Goal: Navigation & Orientation: Find specific page/section

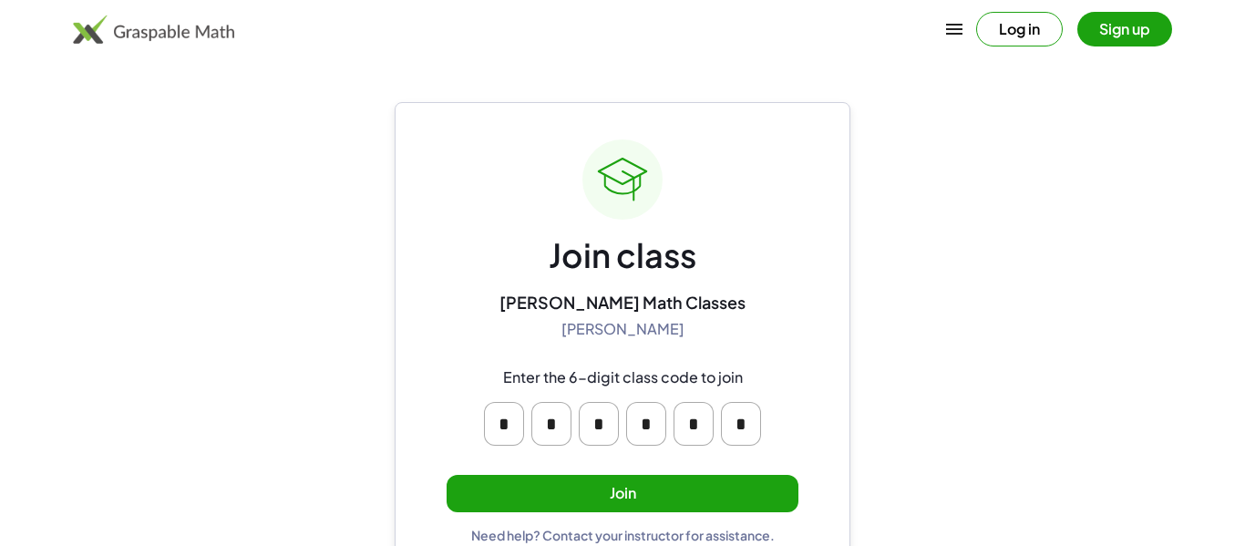
scroll to position [35, 0]
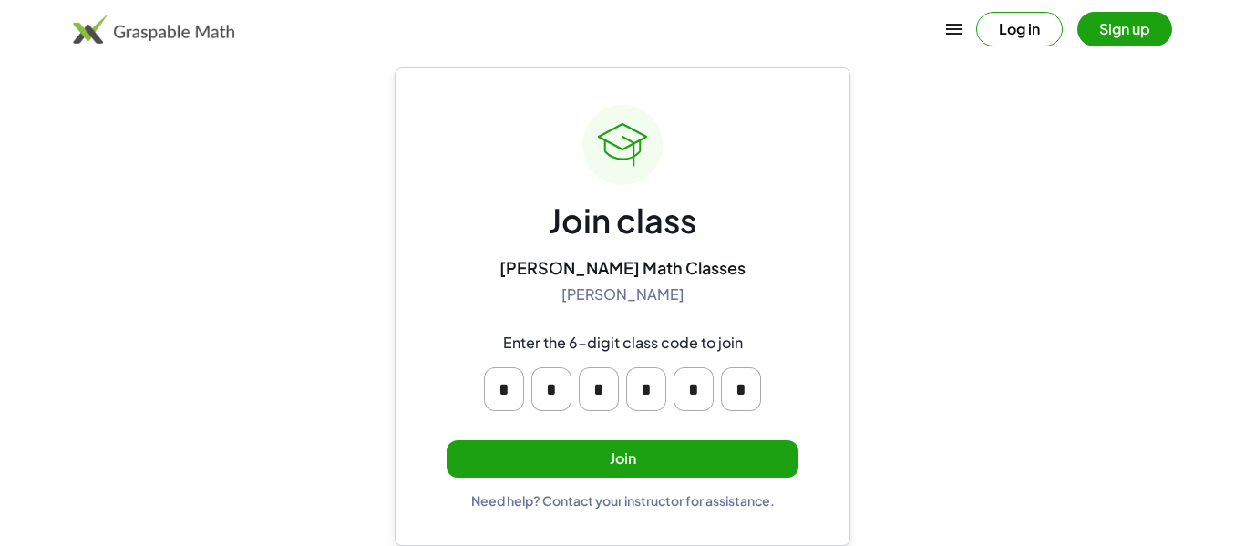
click at [736, 453] on button "Join" at bounding box center [623, 458] width 352 height 37
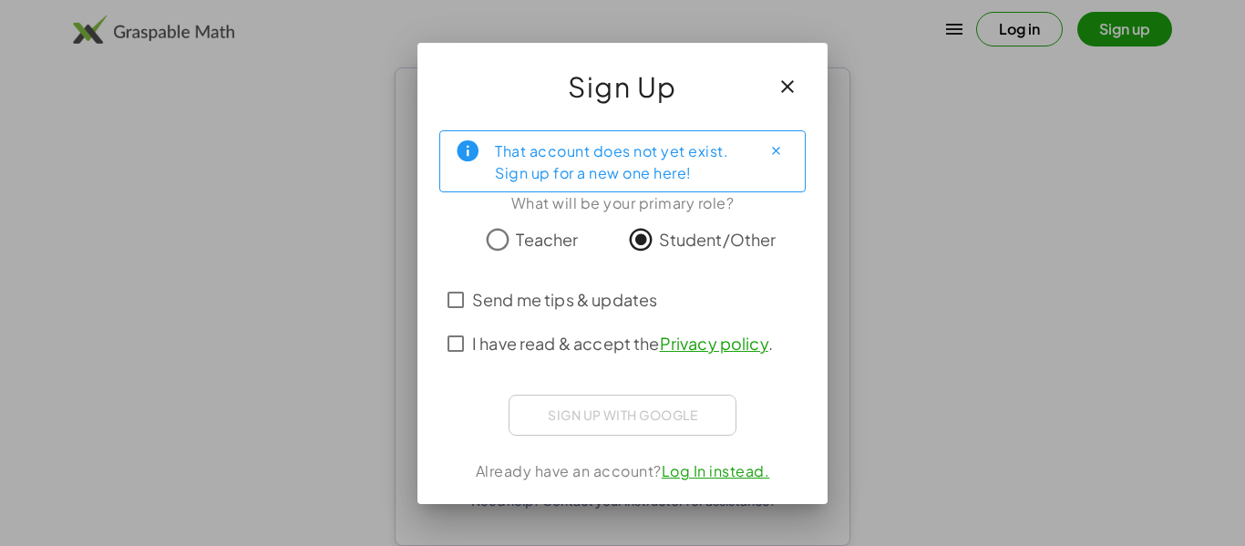
click at [625, 337] on span "I have read & accept the Privacy policy ." at bounding box center [622, 343] width 301 height 25
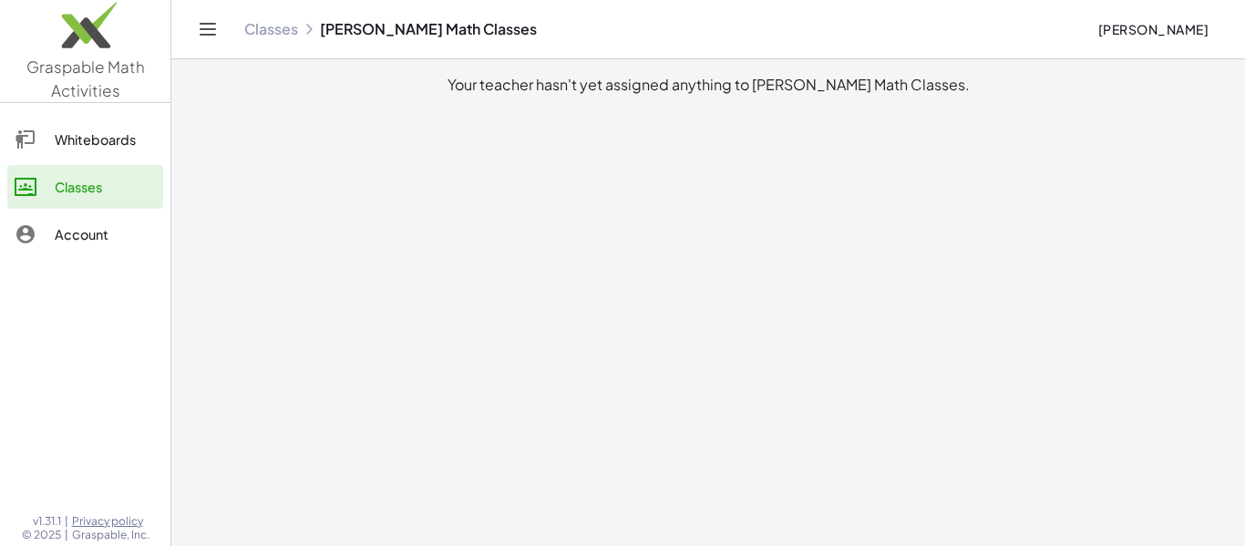
click at [202, 36] on icon "Toggle navigation" at bounding box center [208, 29] width 22 height 22
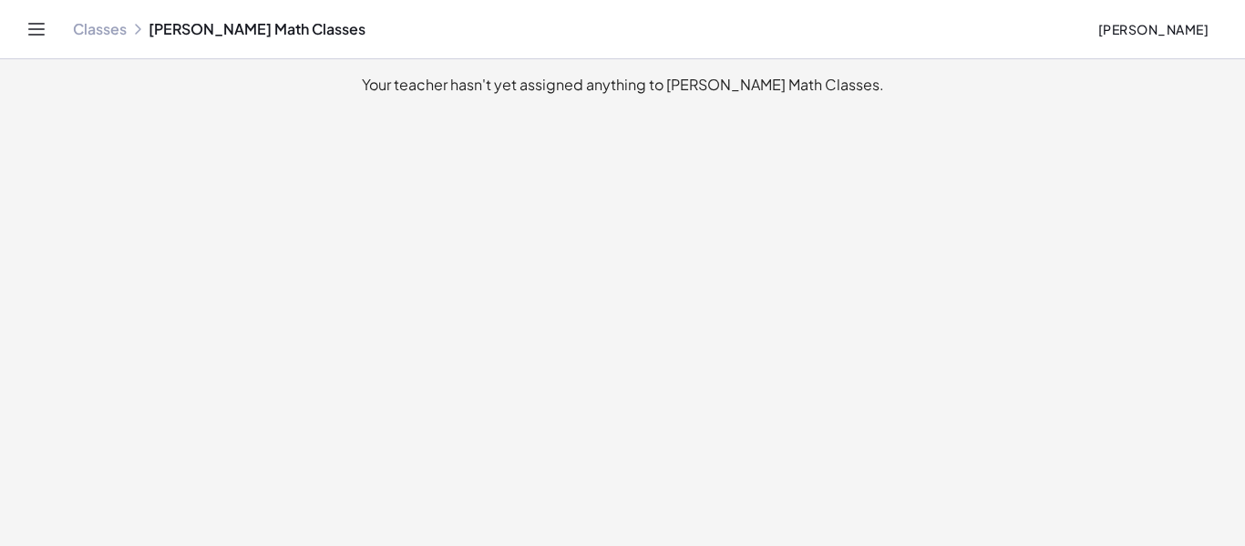
click at [34, 31] on icon "Toggle navigation" at bounding box center [37, 29] width 22 height 22
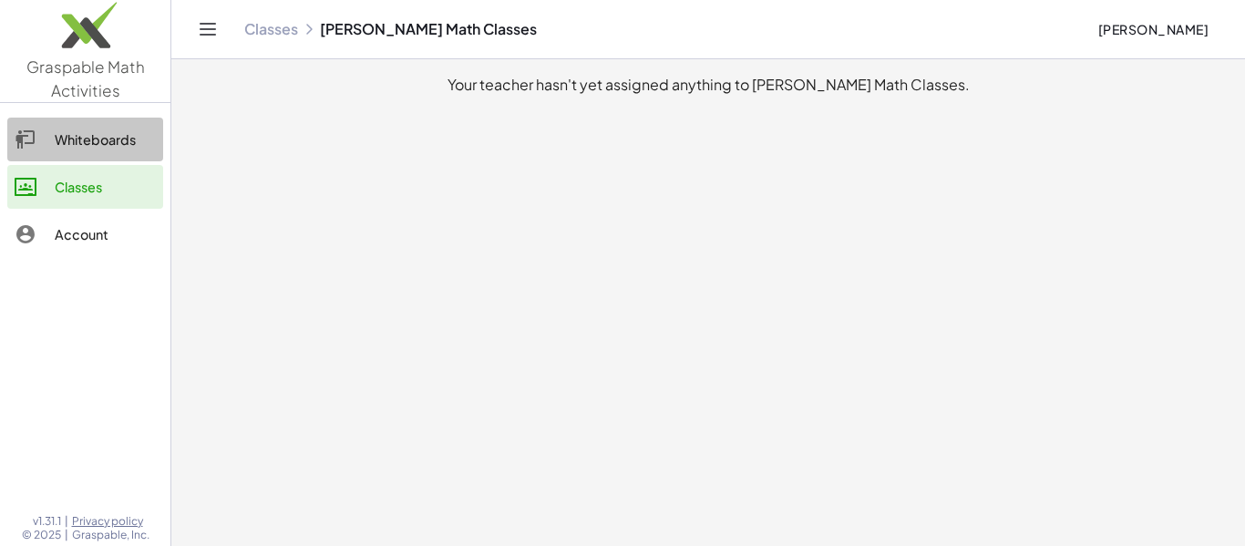
click at [48, 141] on div at bounding box center [35, 140] width 40 height 22
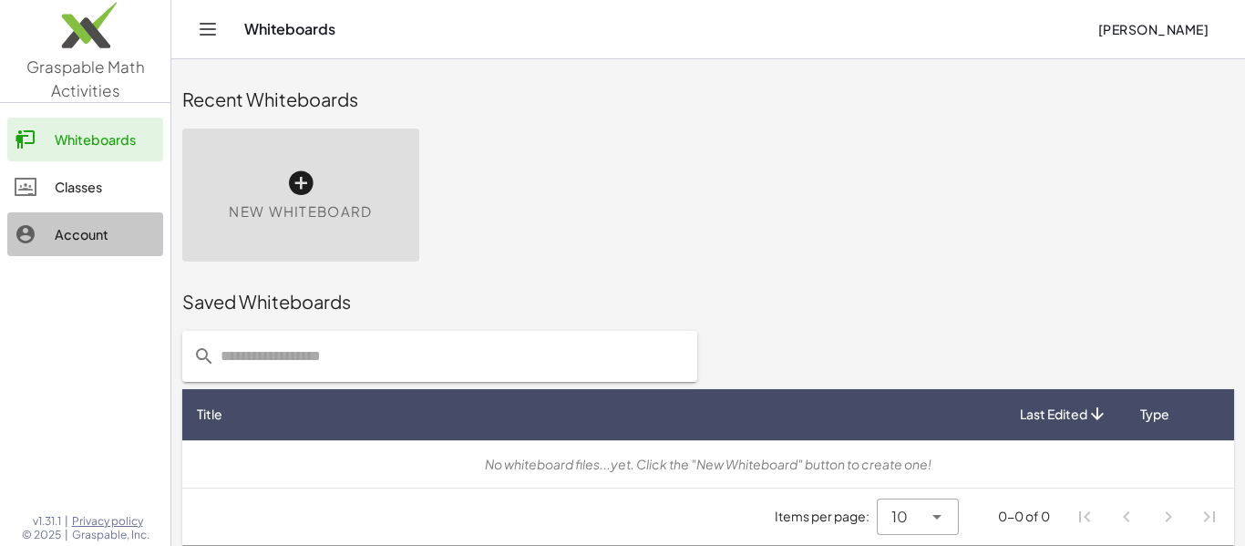
click at [11, 232] on link "Account" at bounding box center [85, 234] width 156 height 44
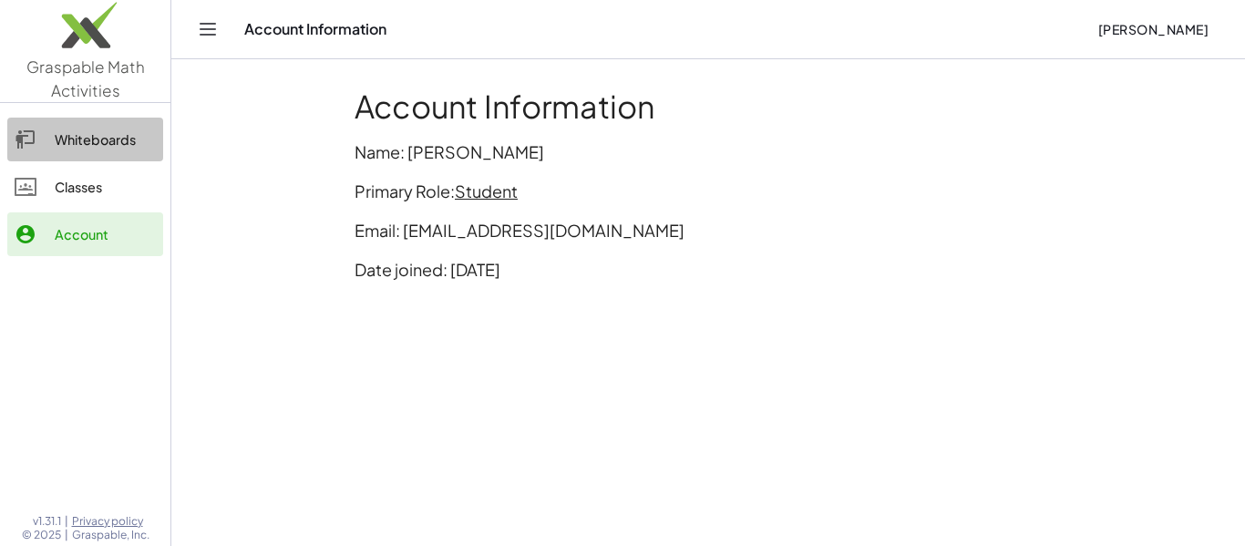
click at [77, 145] on div "Whiteboards" at bounding box center [105, 140] width 101 height 22
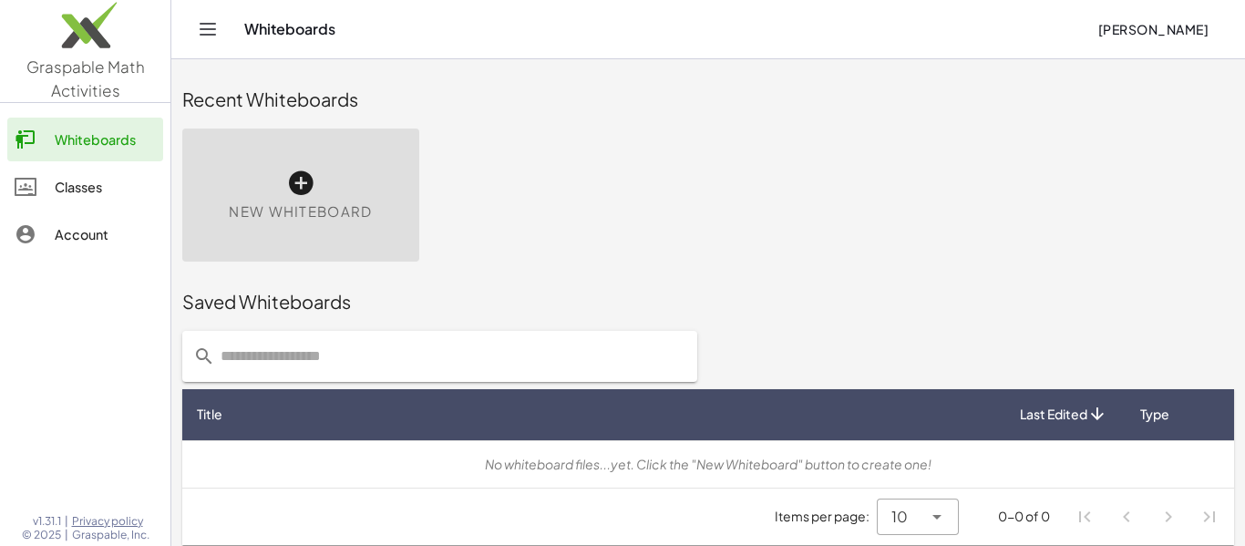
click at [345, 206] on span "New Whiteboard" at bounding box center [300, 211] width 143 height 21
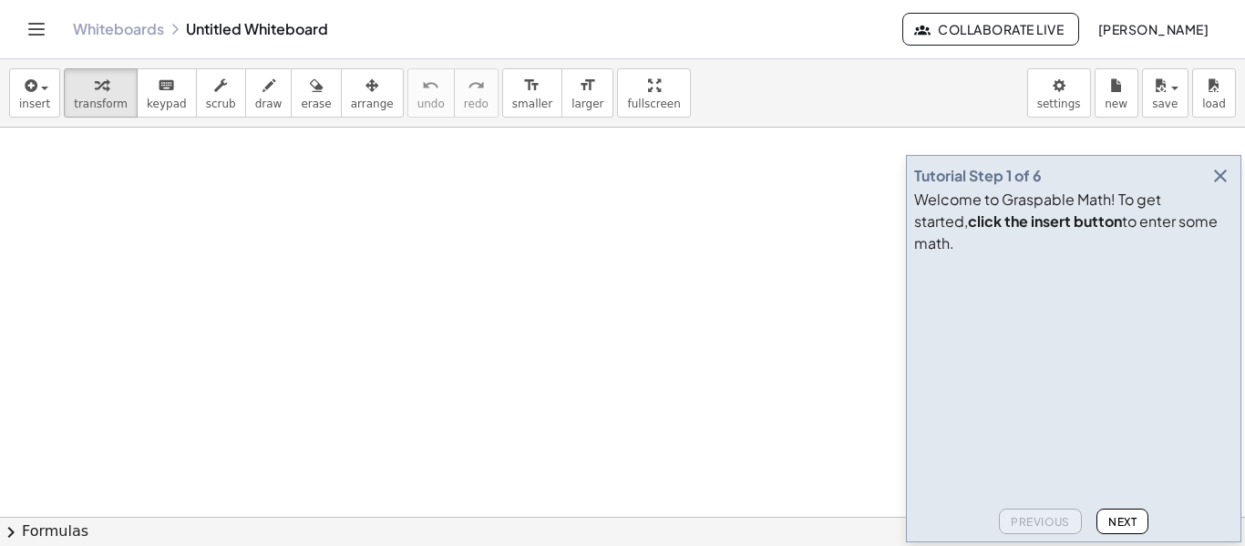
click at [30, 26] on icon "Toggle navigation" at bounding box center [37, 29] width 22 height 22
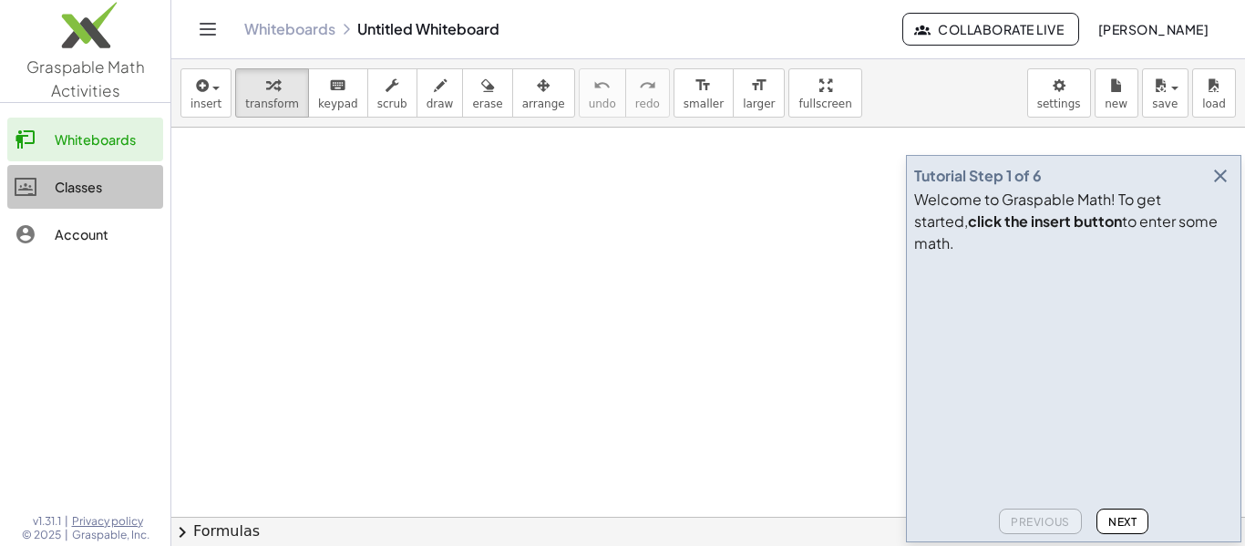
click at [111, 170] on link "Classes" at bounding box center [85, 187] width 156 height 44
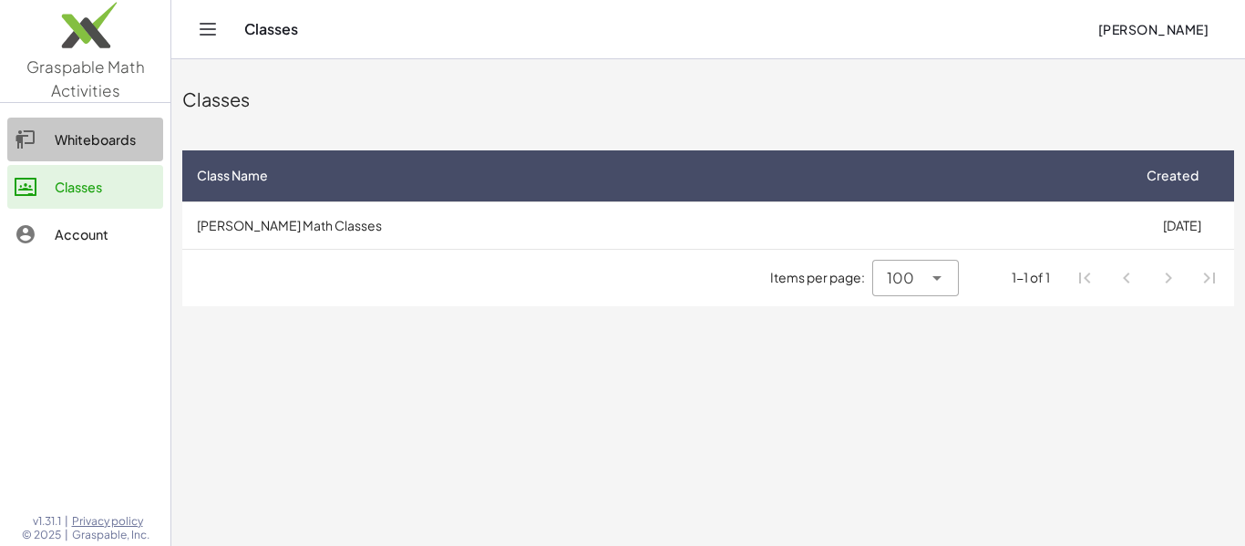
click at [114, 120] on link "Whiteboards" at bounding box center [85, 140] width 156 height 44
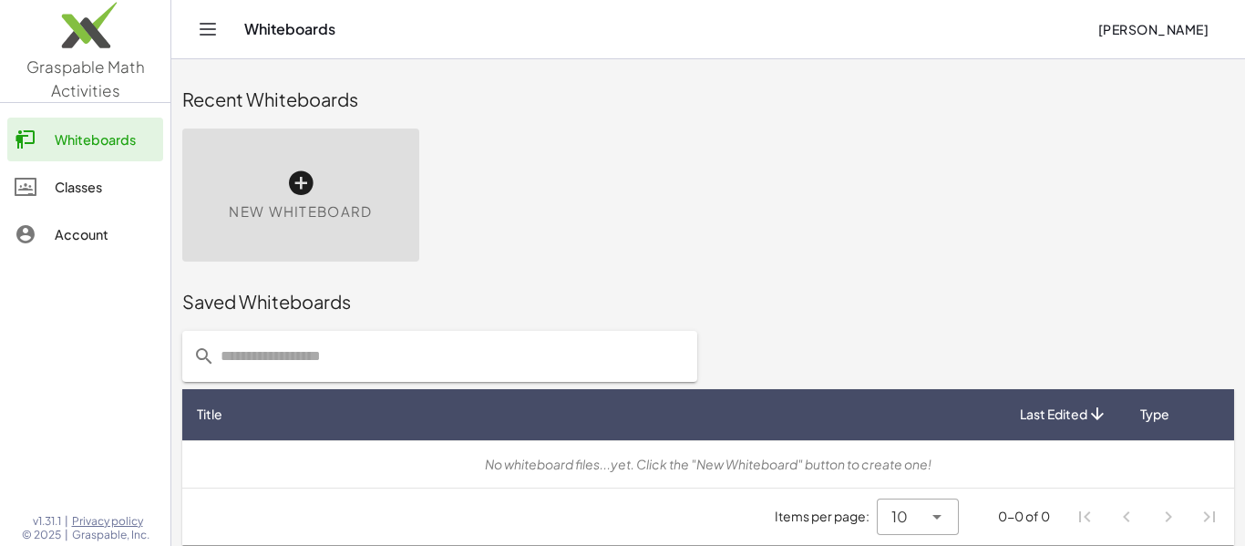
click at [67, 229] on div "Account" at bounding box center [105, 234] width 101 height 22
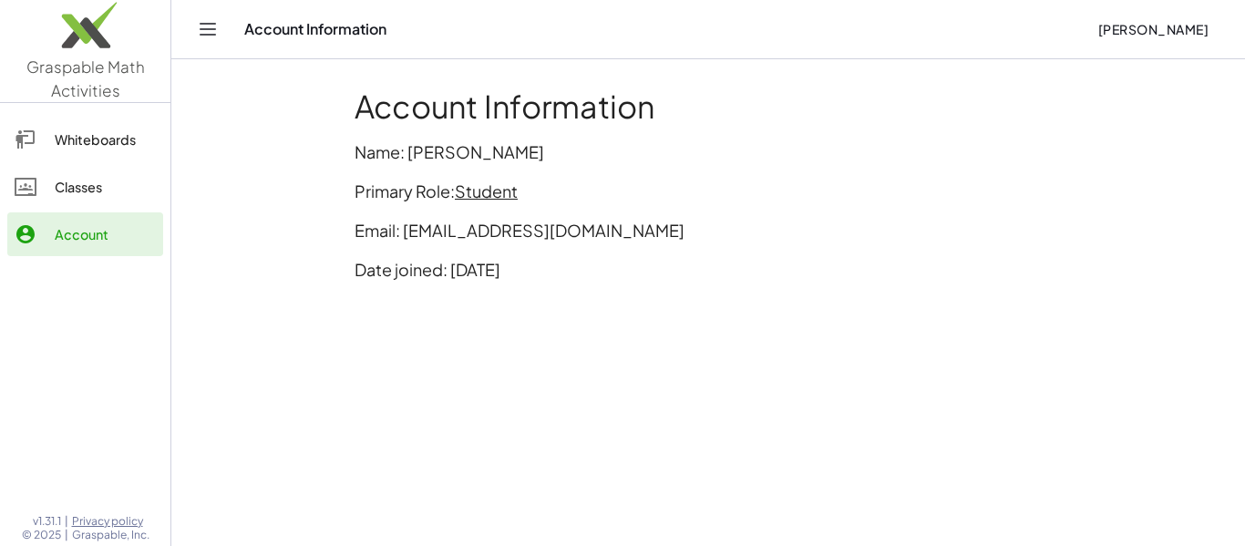
click at [68, 193] on div "Classes" at bounding box center [105, 187] width 101 height 22
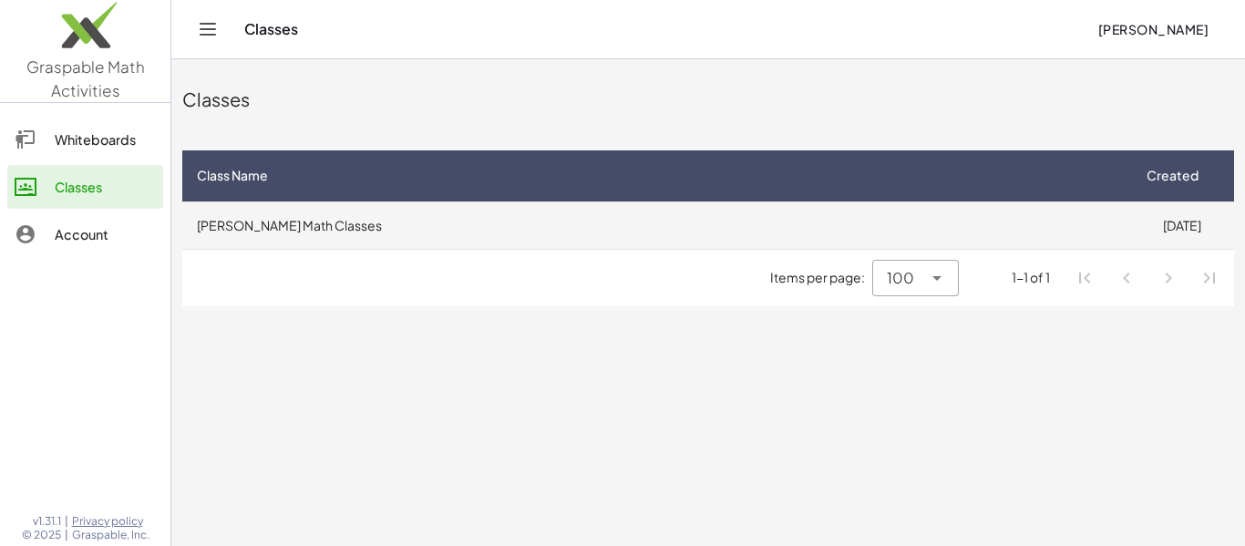
click at [823, 221] on td "[PERSON_NAME] Math Classes" at bounding box center [655, 224] width 947 height 47
